Goal: Obtain resource: Download file/media

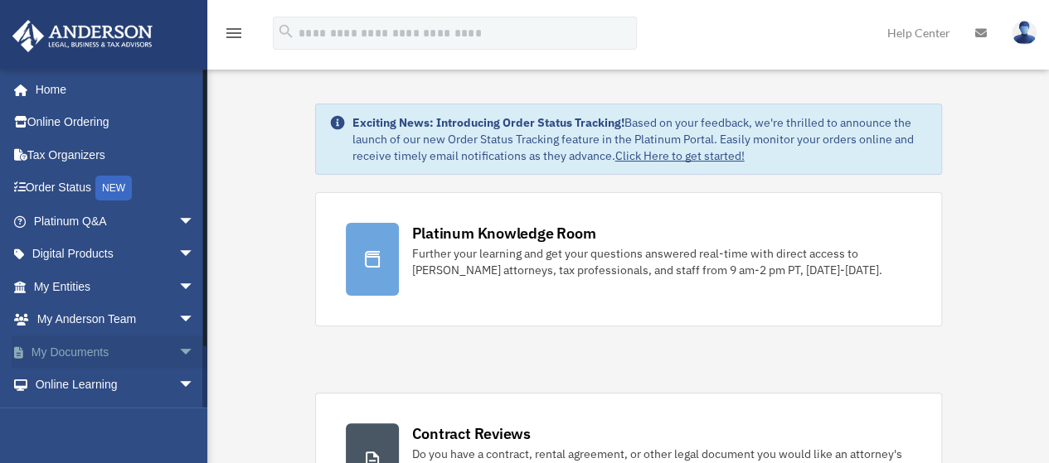
click at [178, 353] on span "arrow_drop_down" at bounding box center [194, 353] width 33 height 34
click at [65, 382] on link "Box" at bounding box center [121, 385] width 196 height 33
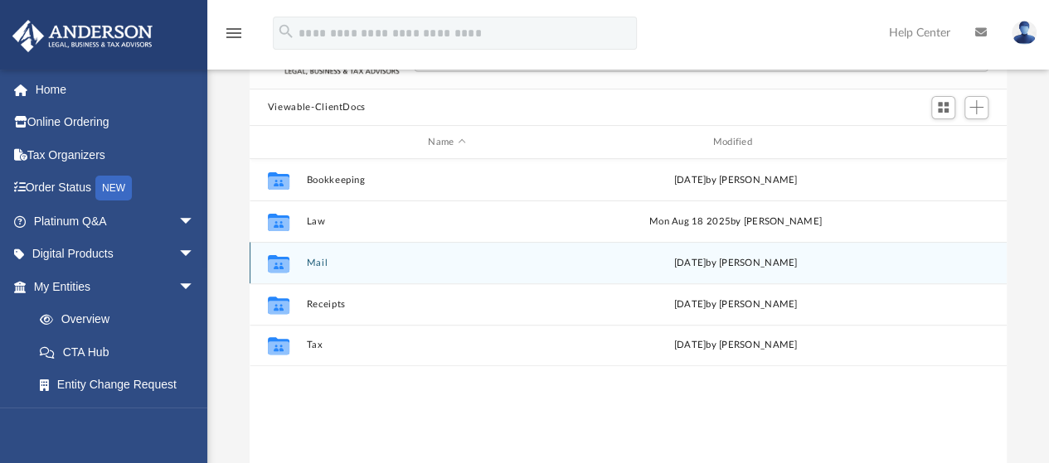
scroll to position [166, 0]
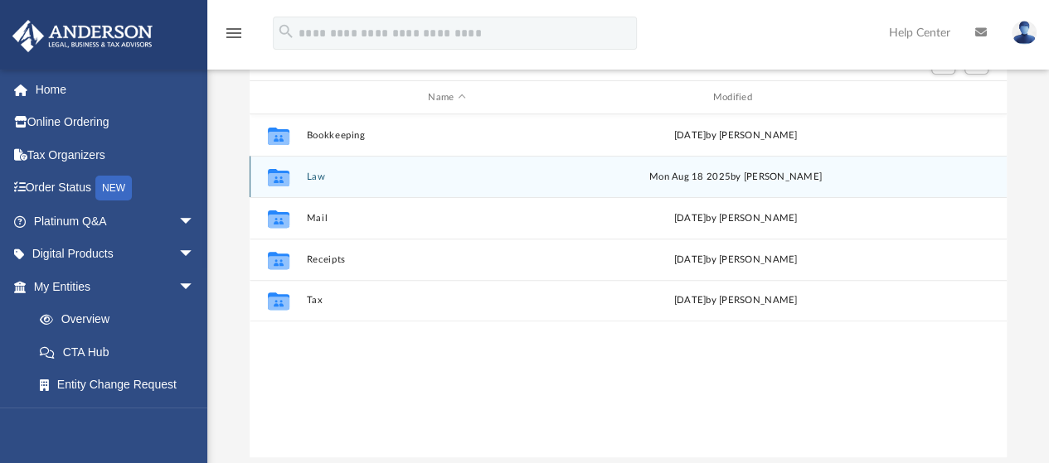
click at [323, 182] on div "Collaborated Folder Law [DATE] by [PERSON_NAME]" at bounding box center [627, 176] width 757 height 41
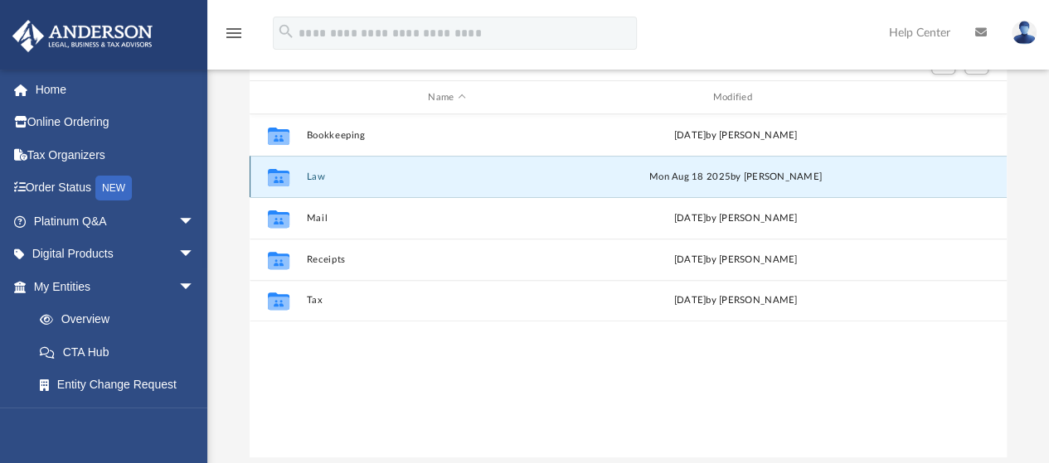
click at [323, 182] on button "Law" at bounding box center [446, 177] width 281 height 11
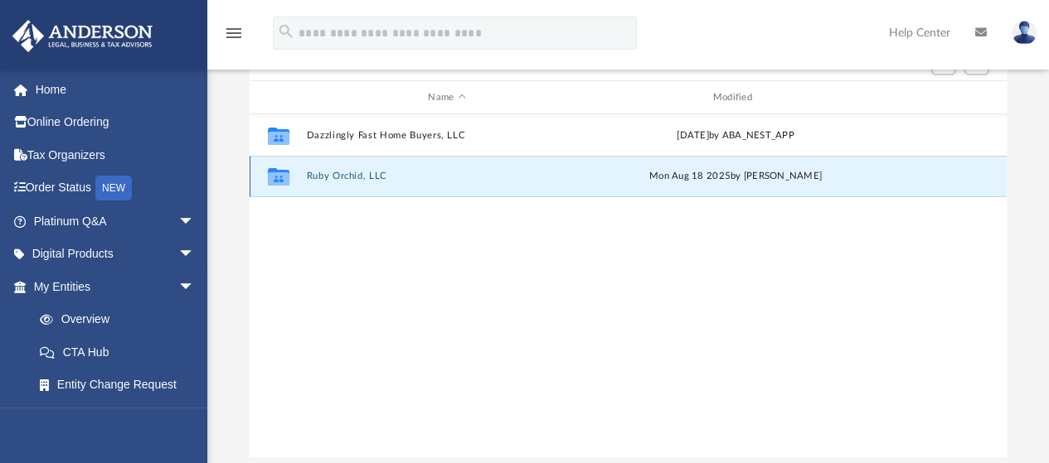
click at [323, 179] on button "Ruby Orchid, LLC" at bounding box center [446, 177] width 281 height 11
click at [421, 178] on button "Ruby Orchid, LLC - Binder Documents.pdf" at bounding box center [446, 177] width 281 height 11
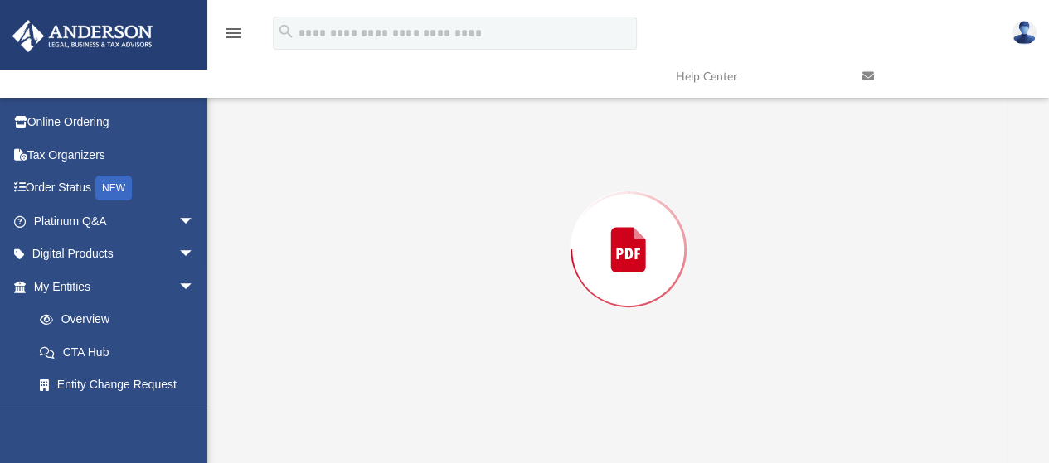
click at [421, 178] on div "Preview" at bounding box center [628, 250] width 758 height 428
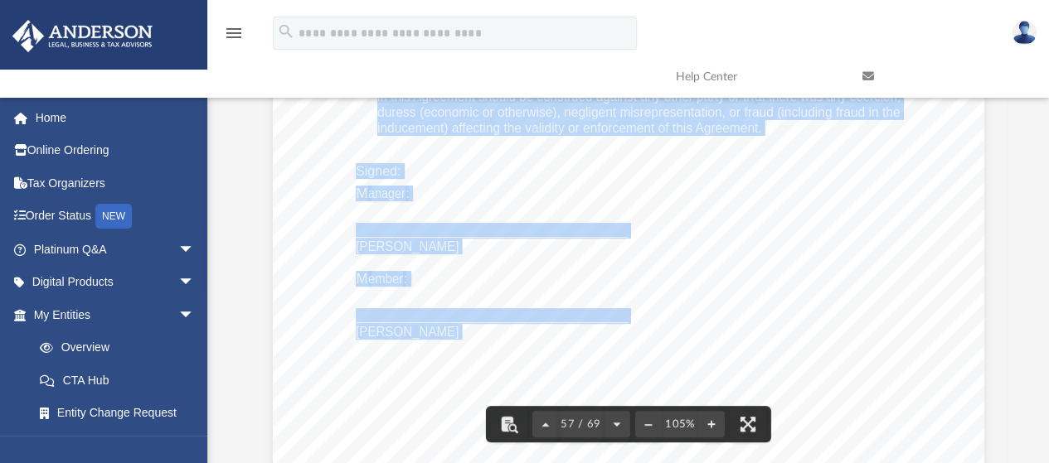
scroll to position [53305, 0]
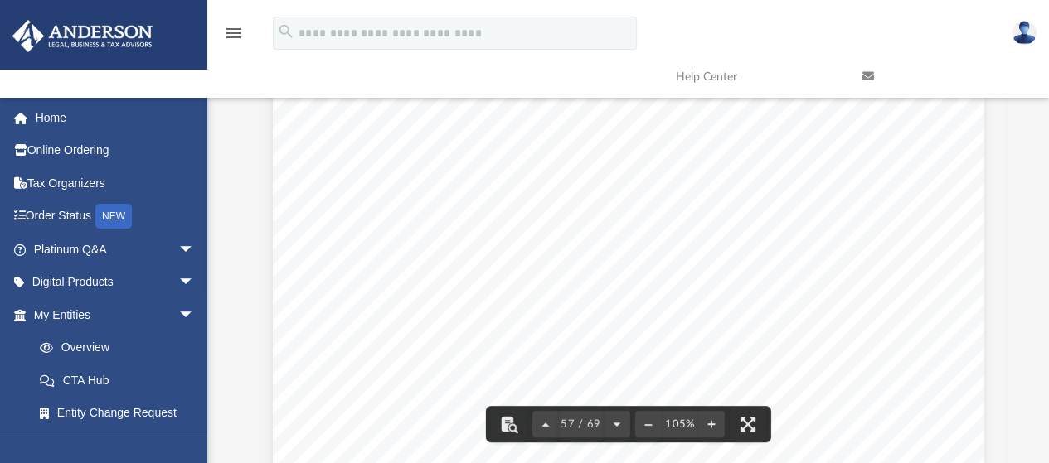
click at [381, 149] on span "_______________________________________" at bounding box center [492, 151] width 272 height 14
click at [400, 144] on span "_______________________________________" at bounding box center [492, 151] width 272 height 14
click at [511, 425] on button "File preview" at bounding box center [508, 424] width 36 height 36
drag, startPoint x: 505, startPoint y: 419, endPoint x: 431, endPoint y: 208, distance: 223.1
click at [431, 208] on div "Operating Agreement of [PERSON_NAME], LLC Page 37 of 44 (b) Additional Member A…" at bounding box center [628, 250] width 758 height 428
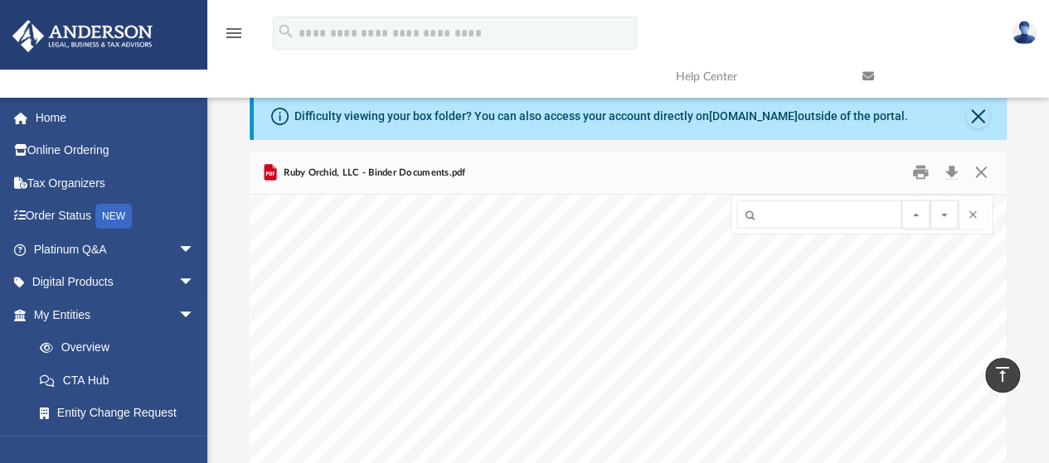
scroll to position [0, 0]
click at [972, 112] on button "Close" at bounding box center [977, 117] width 23 height 23
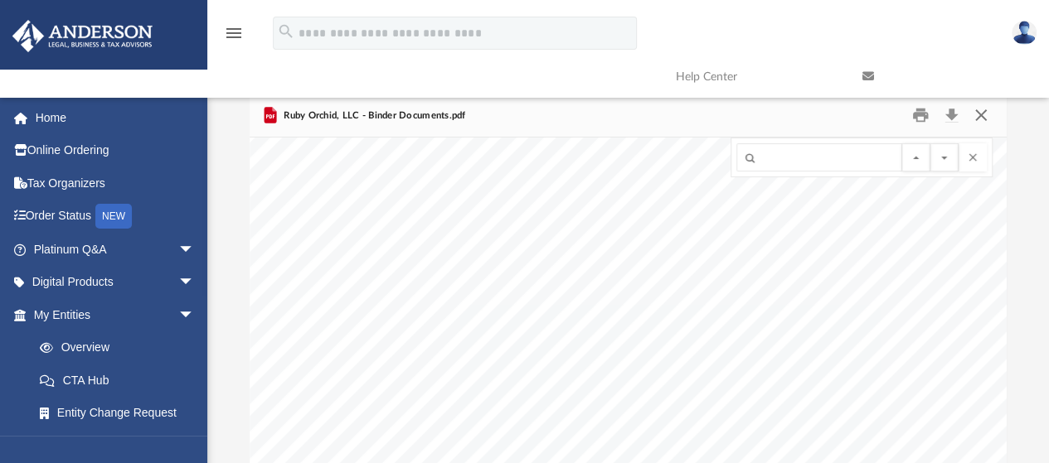
click at [977, 113] on button "Close" at bounding box center [981, 116] width 30 height 26
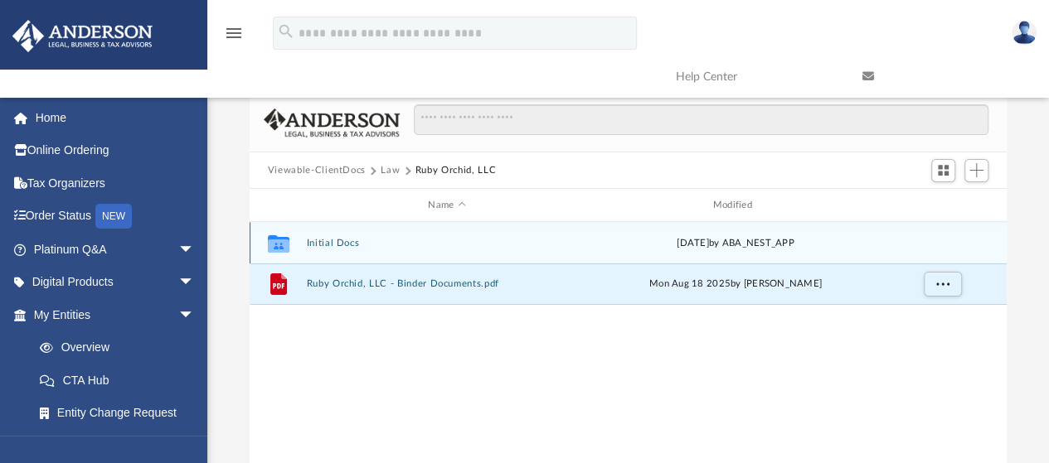
click at [337, 240] on button "Initial Docs" at bounding box center [446, 243] width 281 height 11
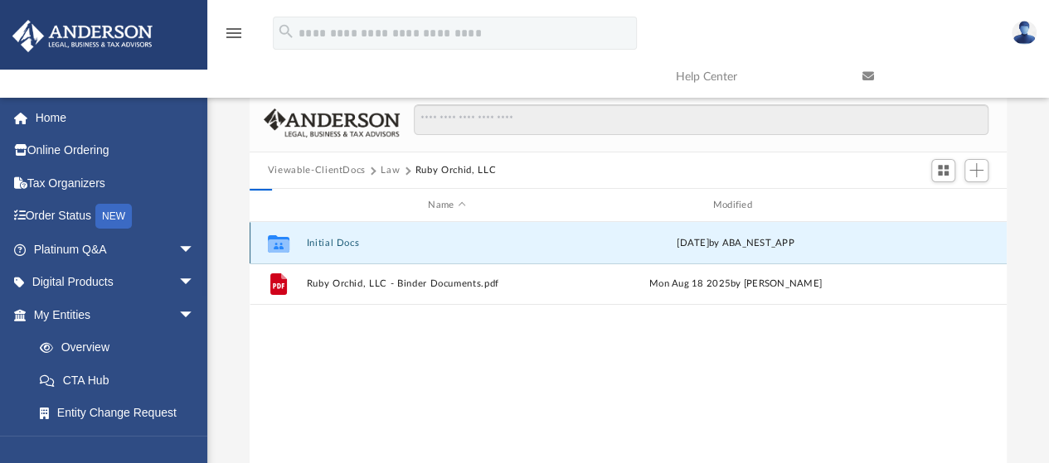
click at [337, 240] on button "Initial Docs" at bounding box center [446, 243] width 281 height 11
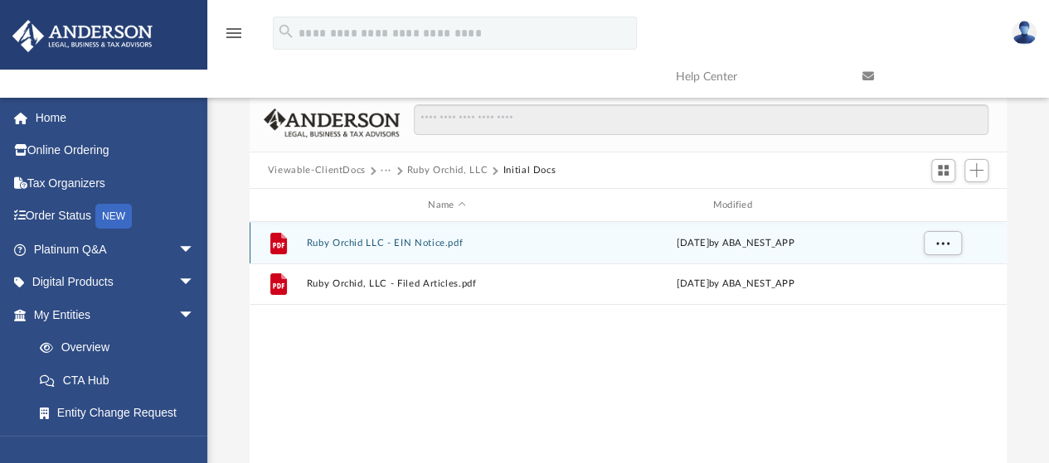
click at [378, 238] on button "Ruby Orchid LLC - EIN Notice.pdf" at bounding box center [446, 243] width 281 height 11
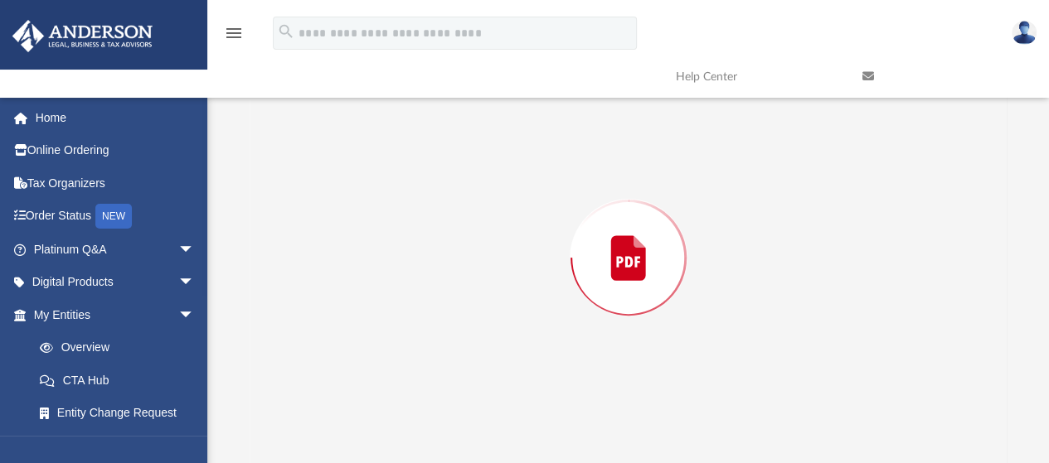
click at [378, 238] on div "Preview" at bounding box center [628, 258] width 758 height 428
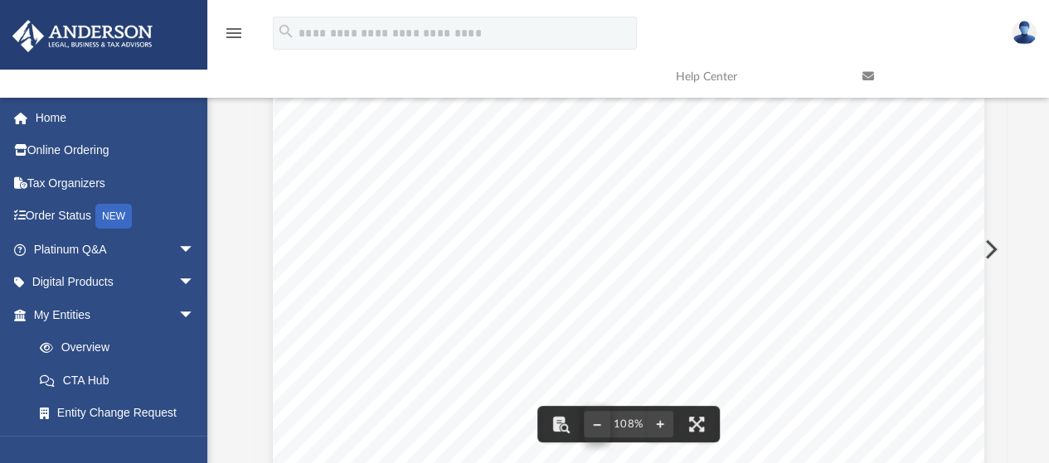
click at [599, 421] on button "File preview" at bounding box center [597, 424] width 27 height 36
click at [590, 425] on button "File preview" at bounding box center [597, 424] width 27 height 36
click at [660, 420] on button "File preview" at bounding box center [660, 424] width 27 height 36
click at [660, 424] on button "File preview" at bounding box center [660, 424] width 27 height 36
click at [601, 425] on button "File preview" at bounding box center [597, 424] width 27 height 36
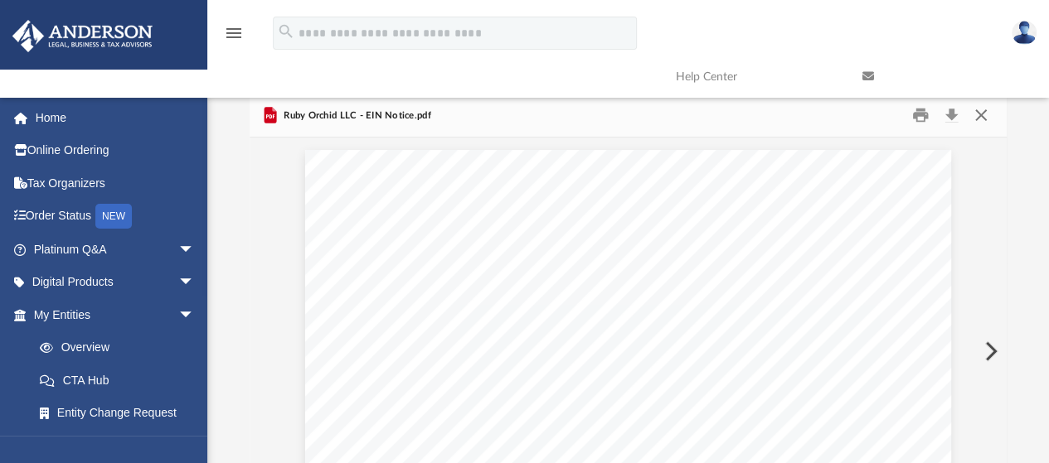
click at [974, 116] on button "Close" at bounding box center [981, 116] width 30 height 26
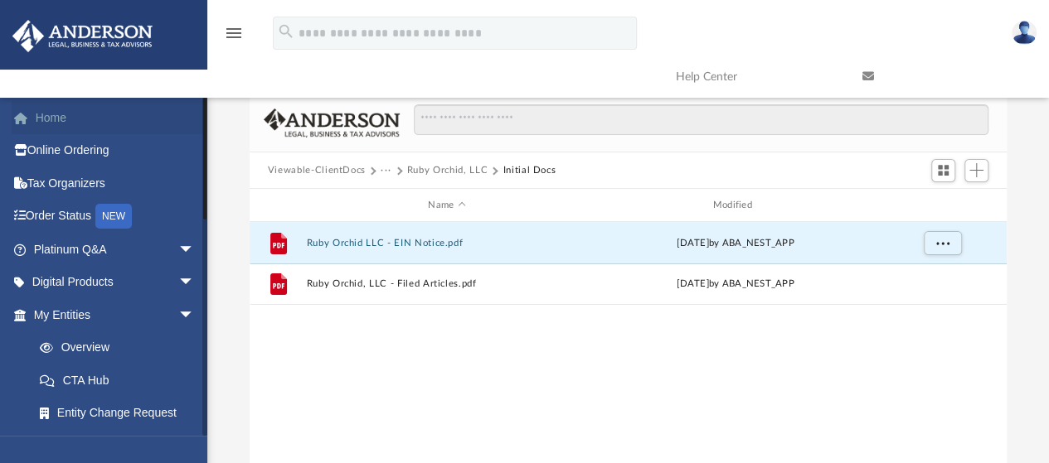
click at [57, 119] on link "Home" at bounding box center [116, 117] width 208 height 33
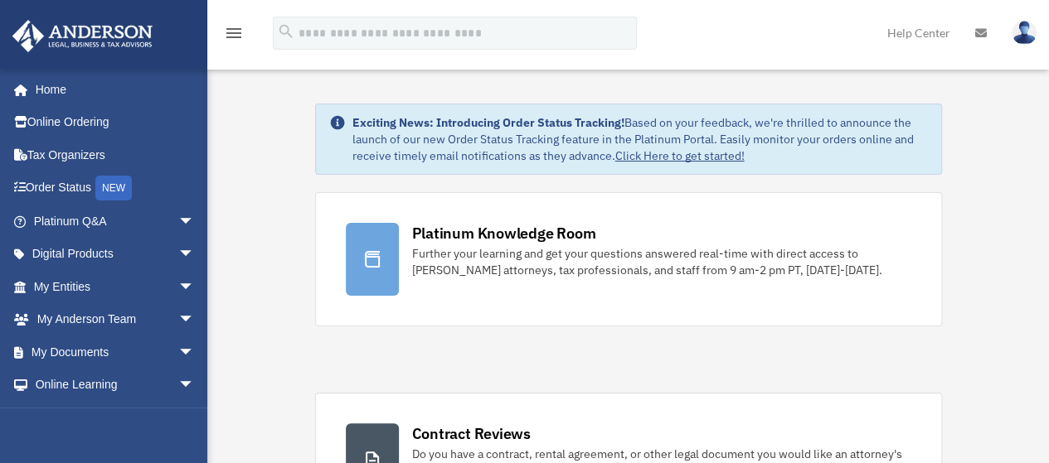
click at [1020, 29] on img at bounding box center [1023, 33] width 25 height 24
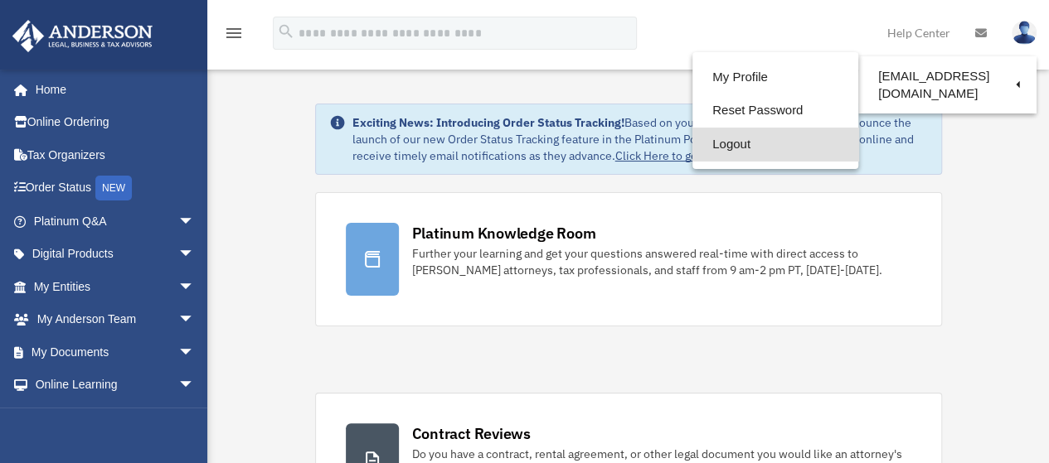
click at [758, 145] on link "Logout" at bounding box center [775, 145] width 166 height 34
